Goal: Task Accomplishment & Management: Manage account settings

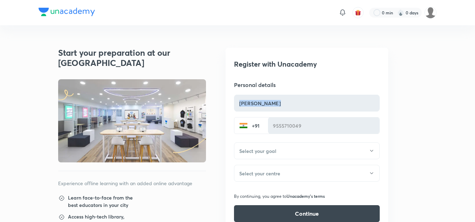
click at [316, 122] on form "Personal details [PERSON_NAME] ​ [PHONE_NUMBER] ​" at bounding box center [307, 107] width 146 height 53
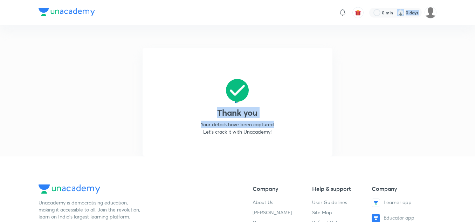
click at [408, 0] on html "0 min 0 days Thank you Your details have been captured Let’s crack it with Unac…" at bounding box center [237, 206] width 475 height 412
click at [77, 13] on img at bounding box center [67, 12] width 56 height 8
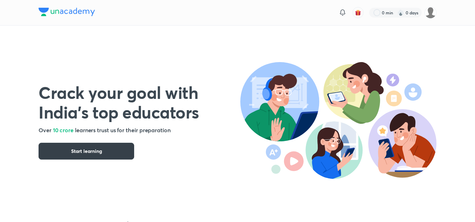
click at [108, 149] on button "Start learning" at bounding box center [87, 151] width 96 height 17
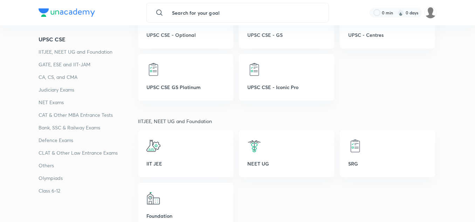
scroll to position [164, 0]
click at [252, 162] on p "NEET UG" at bounding box center [287, 163] width 79 height 7
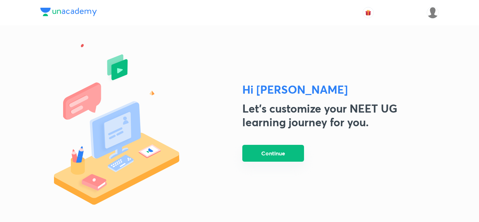
click at [259, 151] on button "Continue" at bounding box center [273, 153] width 62 height 17
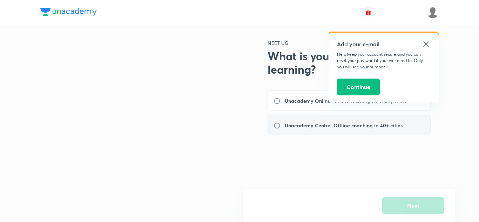
click at [303, 124] on h6 "Unacademy Centre: Offline coaching in 40+ cities" at bounding box center [344, 125] width 118 height 7
radio input "true"
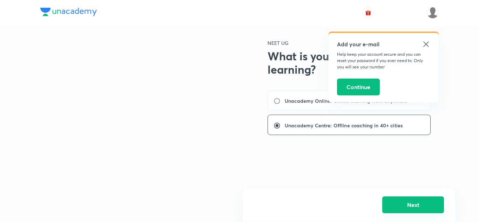
click at [402, 204] on button "Next" at bounding box center [413, 204] width 62 height 17
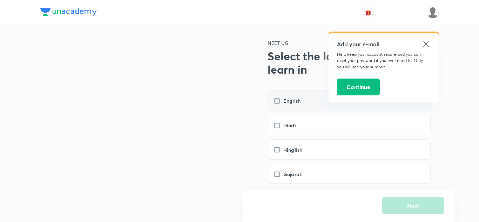
click at [306, 96] on div "English" at bounding box center [349, 100] width 163 height 20
checkbox input "true"
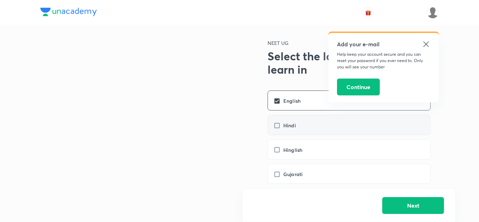
click at [302, 117] on div "Hindi" at bounding box center [349, 125] width 163 height 20
checkbox input "true"
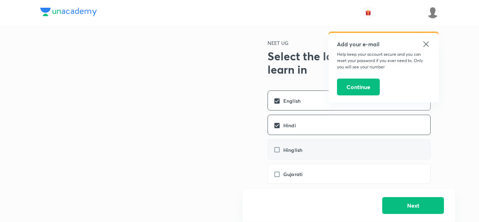
click at [298, 145] on div "Hinglish" at bounding box center [349, 149] width 163 height 20
checkbox input "true"
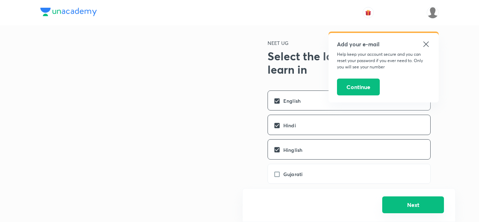
click at [399, 207] on button "Next" at bounding box center [413, 204] width 62 height 17
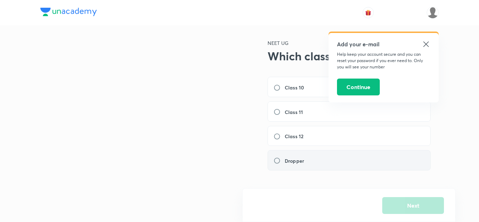
click at [312, 156] on div "Dropper" at bounding box center [349, 160] width 163 height 20
radio input "true"
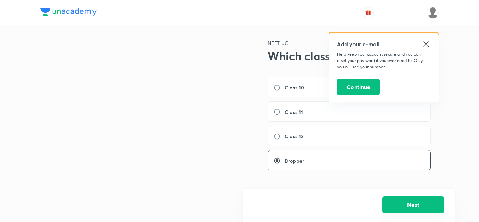
click at [394, 201] on button "Next" at bounding box center [413, 204] width 62 height 17
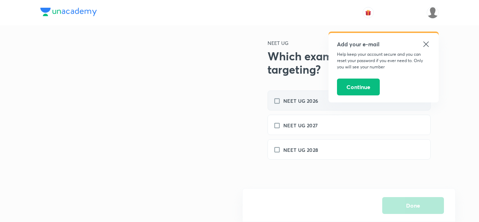
click at [304, 108] on div "NEET UG 2026" at bounding box center [349, 100] width 163 height 20
checkbox input "true"
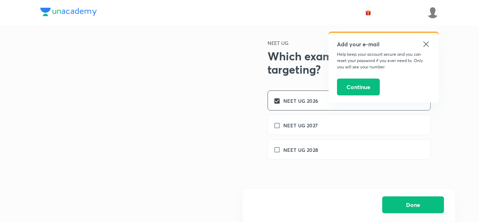
click at [395, 202] on button "Done" at bounding box center [413, 204] width 62 height 17
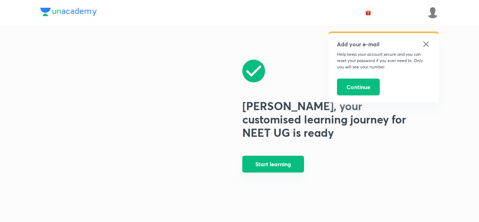
click at [276, 163] on button "Start learning" at bounding box center [273, 164] width 62 height 17
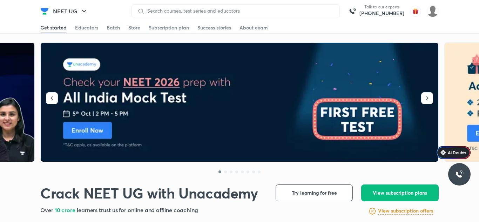
drag, startPoint x: 345, startPoint y: 99, endPoint x: 351, endPoint y: 92, distance: 9.2
click at [351, 92] on img at bounding box center [240, 102] width 398 height 119
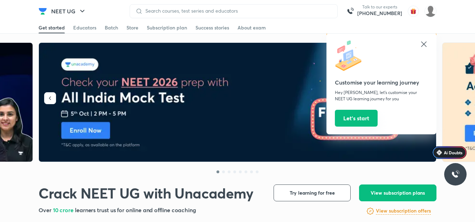
click at [363, 114] on button "Let’s start" at bounding box center [356, 118] width 43 height 17
click at [345, 115] on button "Let’s start" at bounding box center [356, 118] width 43 height 17
click at [83, 11] on icon "button" at bounding box center [82, 11] width 4 height 2
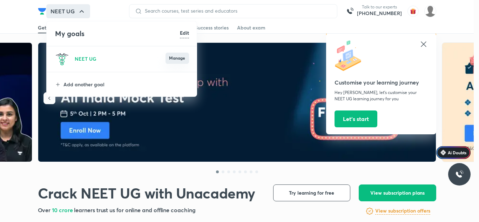
click at [172, 61] on button "Manage" at bounding box center [176, 58] width 23 height 11
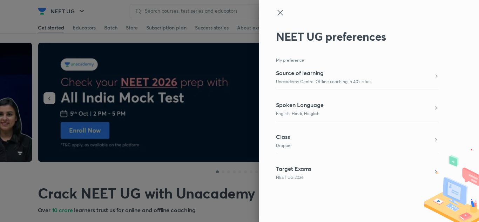
click at [317, 82] on p "Unacademy Centre: Offline coaching in 40+ cities" at bounding box center [323, 82] width 95 height 6
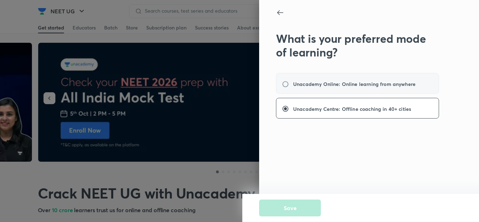
click at [317, 87] on h6 "Unacademy Online: Online learning from anywhere" at bounding box center [354, 83] width 122 height 7
radio input "true"
radio input "false"
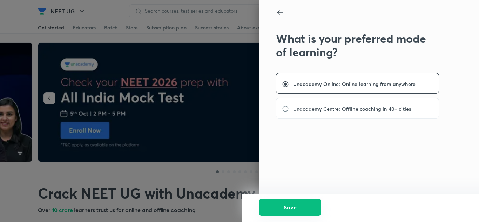
click at [296, 205] on button "Save" at bounding box center [290, 207] width 62 height 17
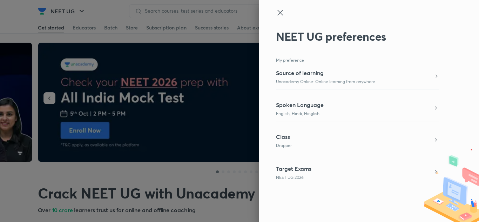
click at [311, 80] on p "Unacademy Online: Online learning from anywhere" at bounding box center [325, 82] width 99 height 6
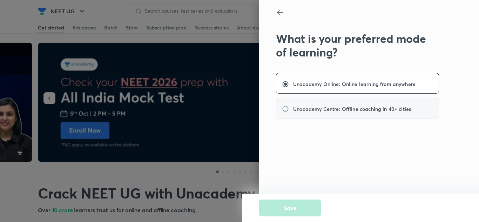
click at [311, 109] on h6 "Unacademy Centre: Offline coaching in 40+ cities" at bounding box center [352, 108] width 118 height 7
radio input "false"
radio input "true"
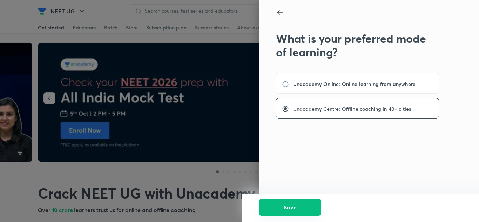
click at [300, 202] on button "Save" at bounding box center [290, 207] width 62 height 17
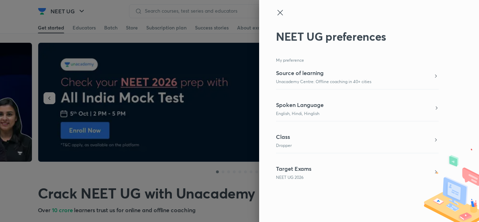
click at [331, 102] on div "Spoken Language English, Hindi, Hinglish" at bounding box center [357, 109] width 163 height 16
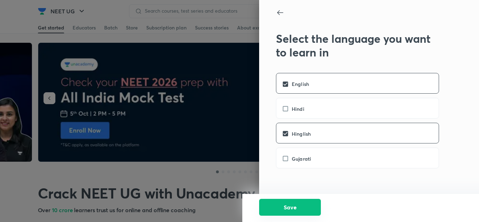
click at [292, 212] on button "Save" at bounding box center [290, 207] width 62 height 17
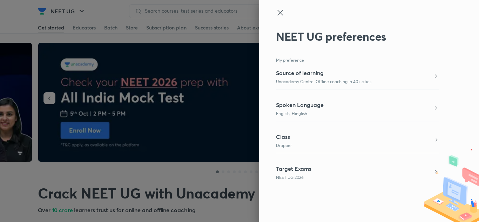
click at [294, 140] on div "Class Dropper" at bounding box center [357, 141] width 163 height 16
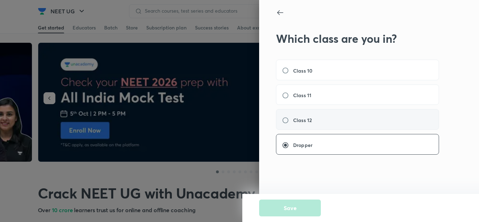
click at [293, 128] on div "Class 12" at bounding box center [357, 119] width 163 height 21
radio input "true"
radio input "false"
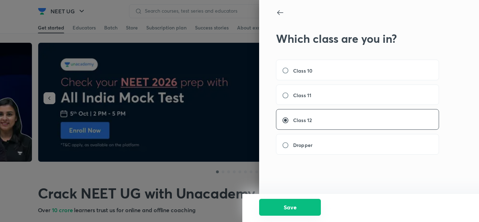
click at [292, 209] on button "Save" at bounding box center [290, 207] width 62 height 17
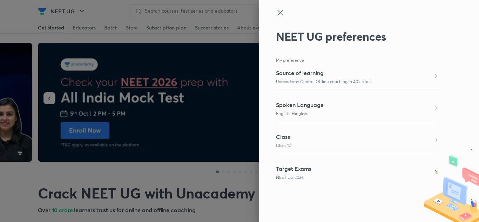
click at [307, 140] on div "Class Class 12" at bounding box center [357, 141] width 163 height 16
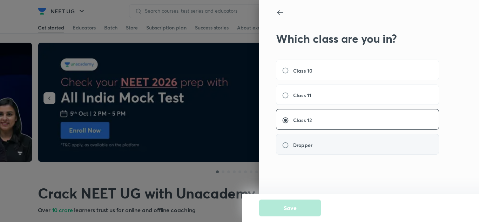
click at [304, 139] on div "Dropper" at bounding box center [357, 144] width 163 height 21
radio input "false"
radio input "true"
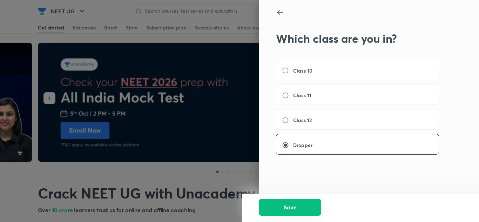
click at [294, 208] on button "Save" at bounding box center [290, 207] width 62 height 17
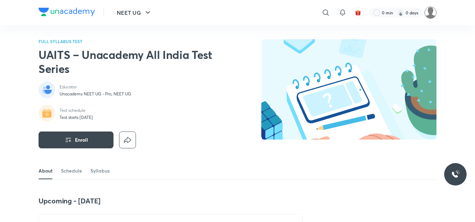
click at [426, 11] on img at bounding box center [431, 13] width 12 height 12
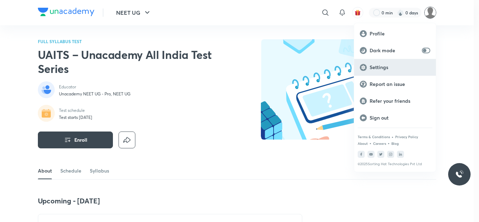
click at [384, 67] on p "Settings" at bounding box center [400, 67] width 61 height 6
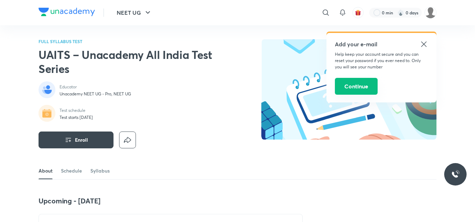
click at [349, 83] on button "Continue" at bounding box center [356, 86] width 43 height 17
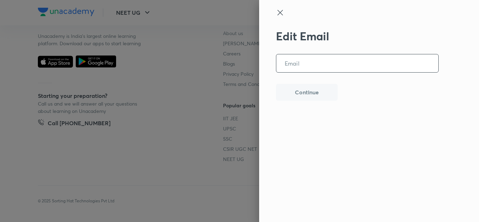
click at [303, 64] on input "email" at bounding box center [357, 63] width 162 height 18
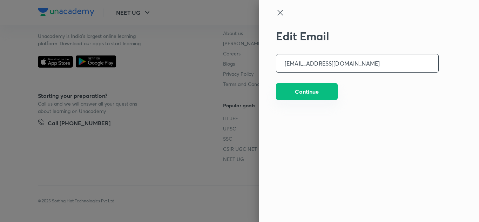
type input "krishyadav1920@gmail.com"
click at [306, 92] on button "Continue" at bounding box center [307, 91] width 62 height 17
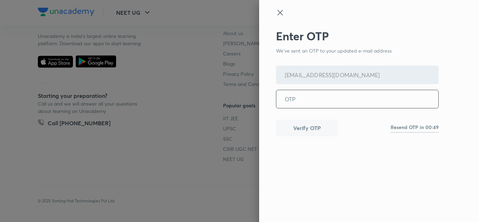
click at [314, 96] on input "tel" at bounding box center [357, 99] width 162 height 18
type input "5"
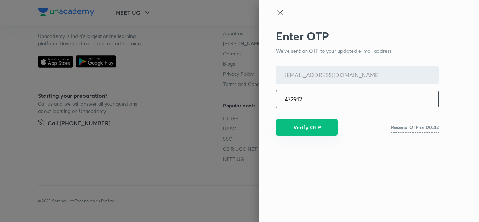
type input "472912"
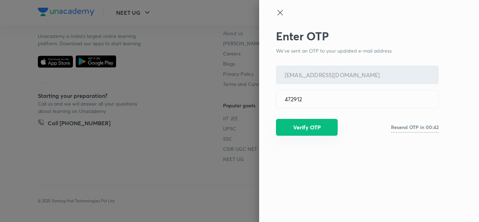
click at [310, 130] on button "Verify OTP" at bounding box center [307, 127] width 62 height 17
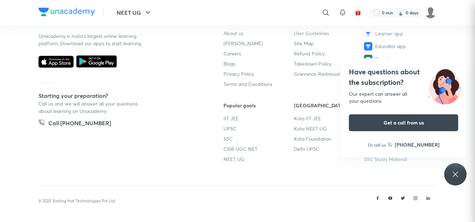
scroll to position [1755, 0]
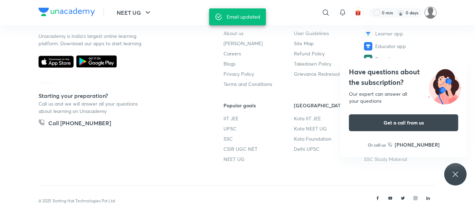
click at [430, 13] on img at bounding box center [431, 13] width 12 height 12
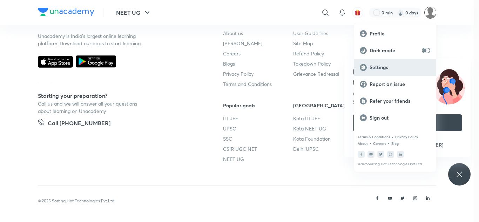
click at [388, 66] on p "Settings" at bounding box center [400, 67] width 61 height 6
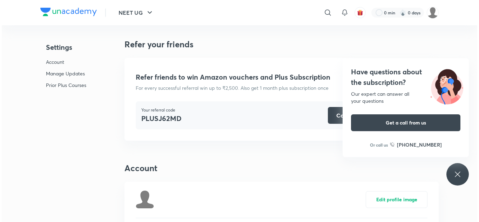
scroll to position [168, 0]
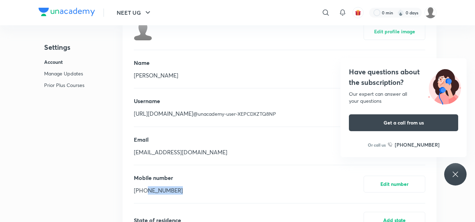
drag, startPoint x: 144, startPoint y: 190, endPoint x: 187, endPoint y: 184, distance: 43.1
click at [187, 184] on div "Mobile number +91 9555710049 Edit number" at bounding box center [280, 184] width 292 height 38
copy p "9555710049"
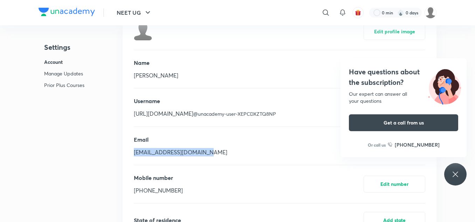
drag, startPoint x: 133, startPoint y: 155, endPoint x: 238, endPoint y: 151, distance: 106.0
click at [238, 151] on div "Edit profile image Name Krish yadav Edit name Username https://unacademy.com/ @…" at bounding box center [280, 138] width 314 height 249
copy p "krishyadav1920@gmail.com"
click at [430, 7] on img at bounding box center [431, 13] width 12 height 12
